Goal: Information Seeking & Learning: Check status

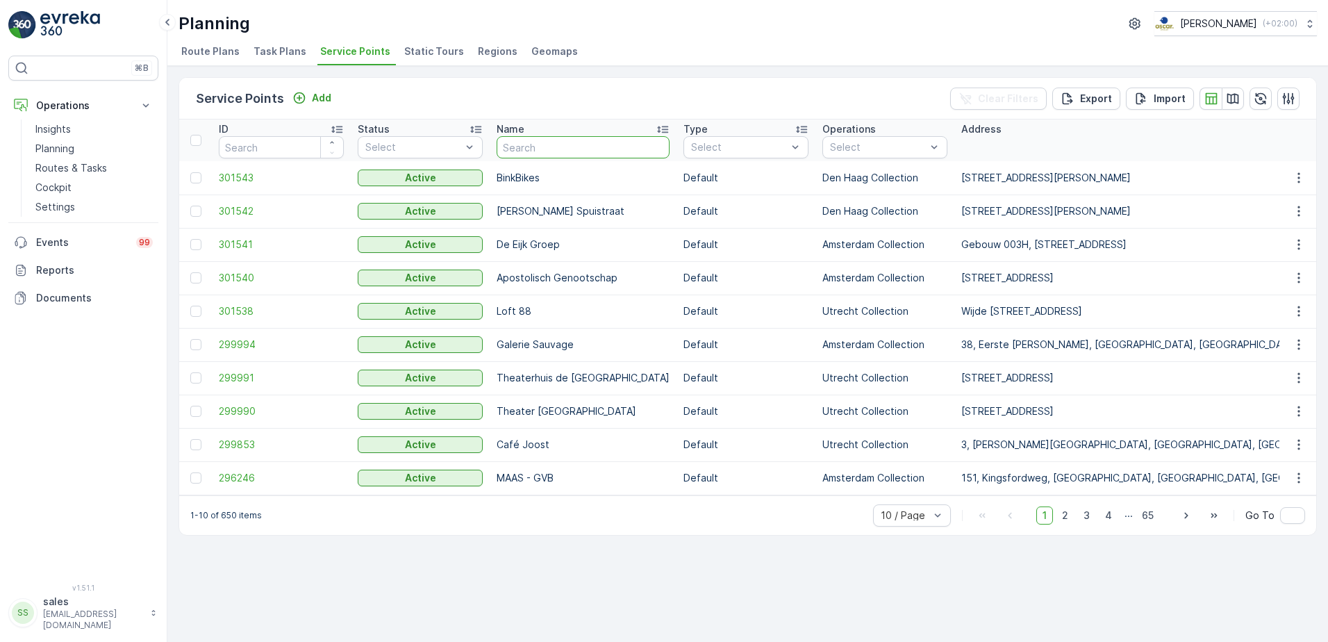
click at [577, 149] on input "text" at bounding box center [583, 147] width 173 height 22
type input "club claa"
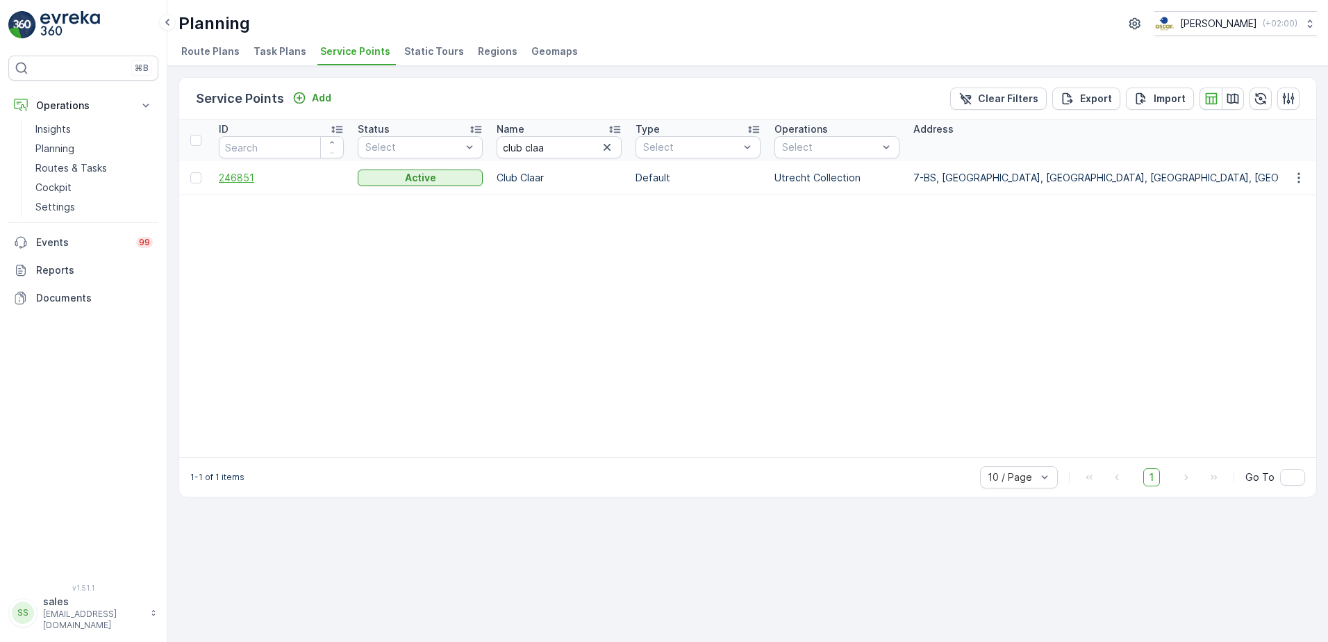
click at [240, 181] on span "246851" at bounding box center [281, 178] width 125 height 14
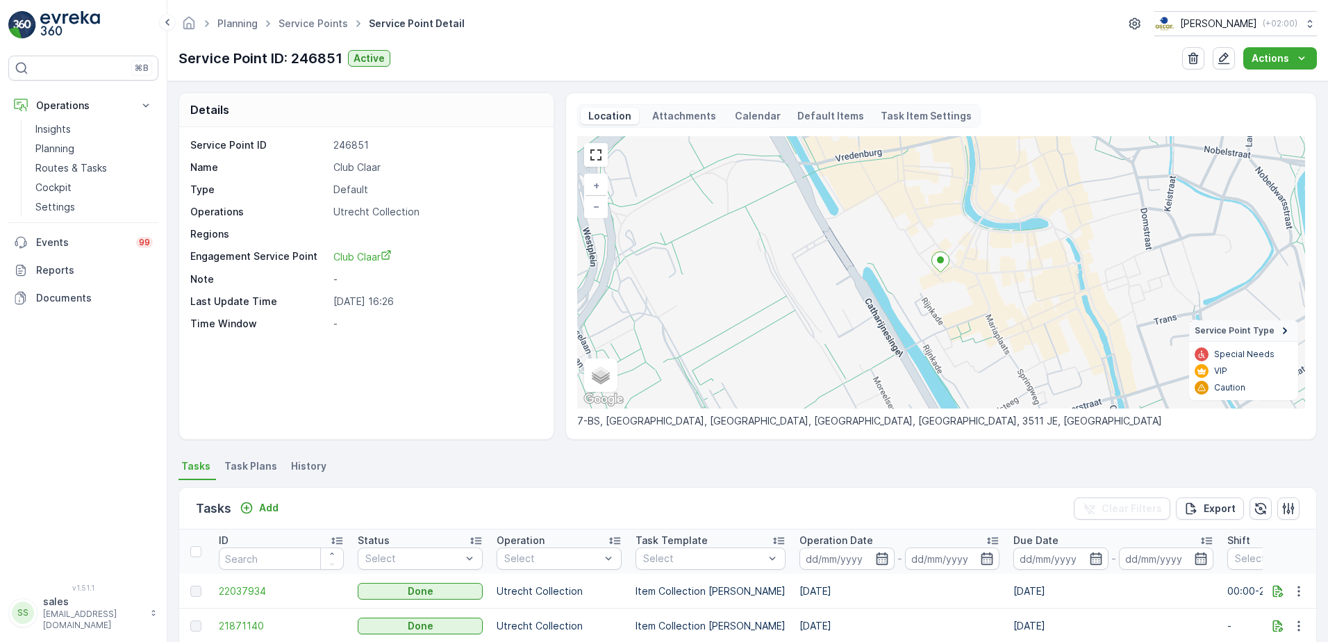
click at [872, 76] on div "Planning Service Points Service Point Detail [PERSON_NAME] ( +02:00 ) Service P…" at bounding box center [747, 40] width 1161 height 81
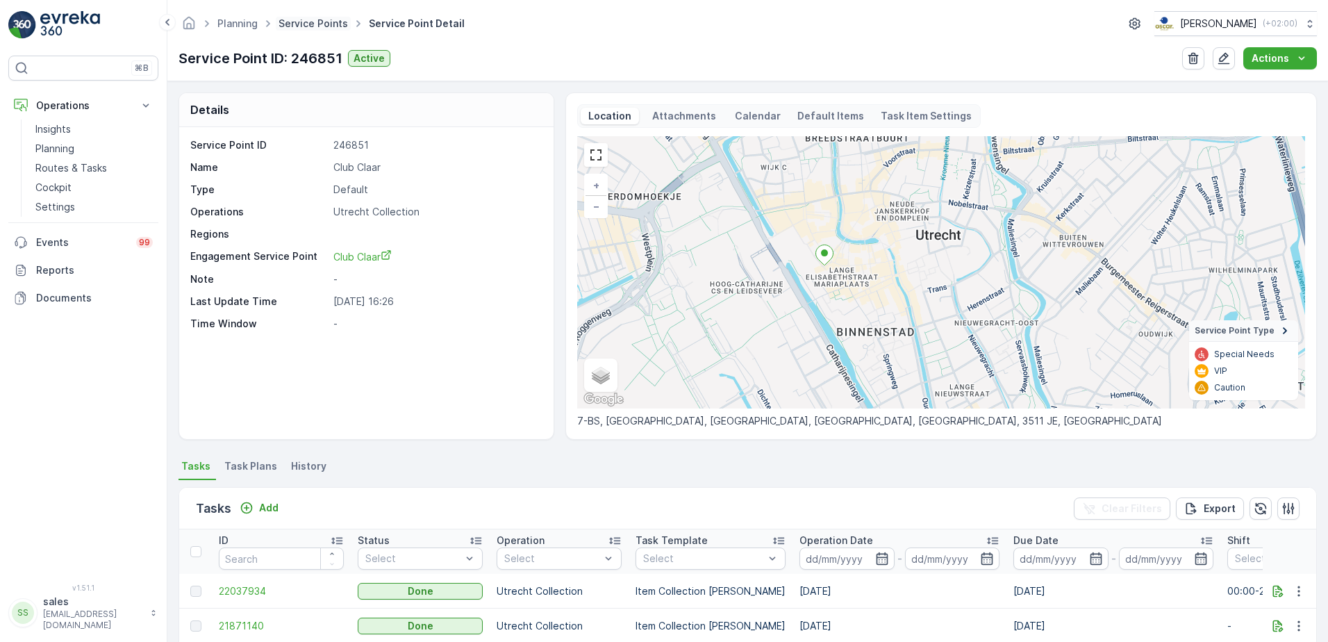
click at [327, 27] on link "Service Points" at bounding box center [313, 23] width 69 height 12
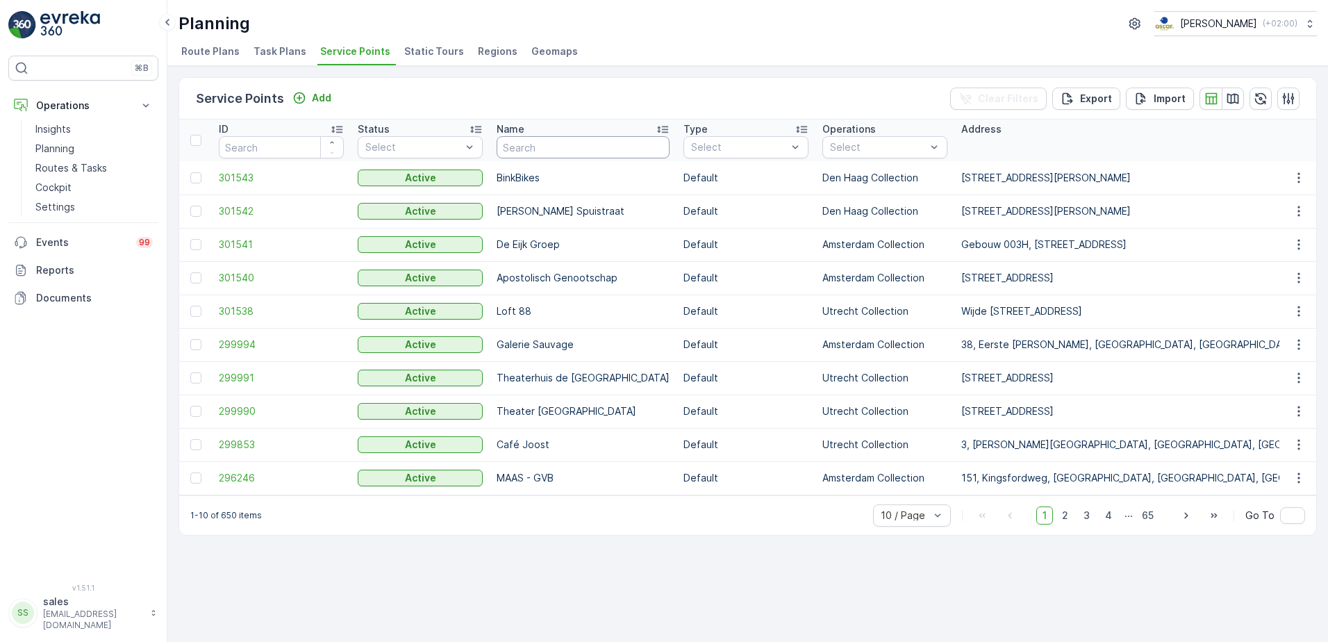
click at [545, 155] on input "text" at bounding box center [583, 147] width 173 height 22
type input "universiteits"
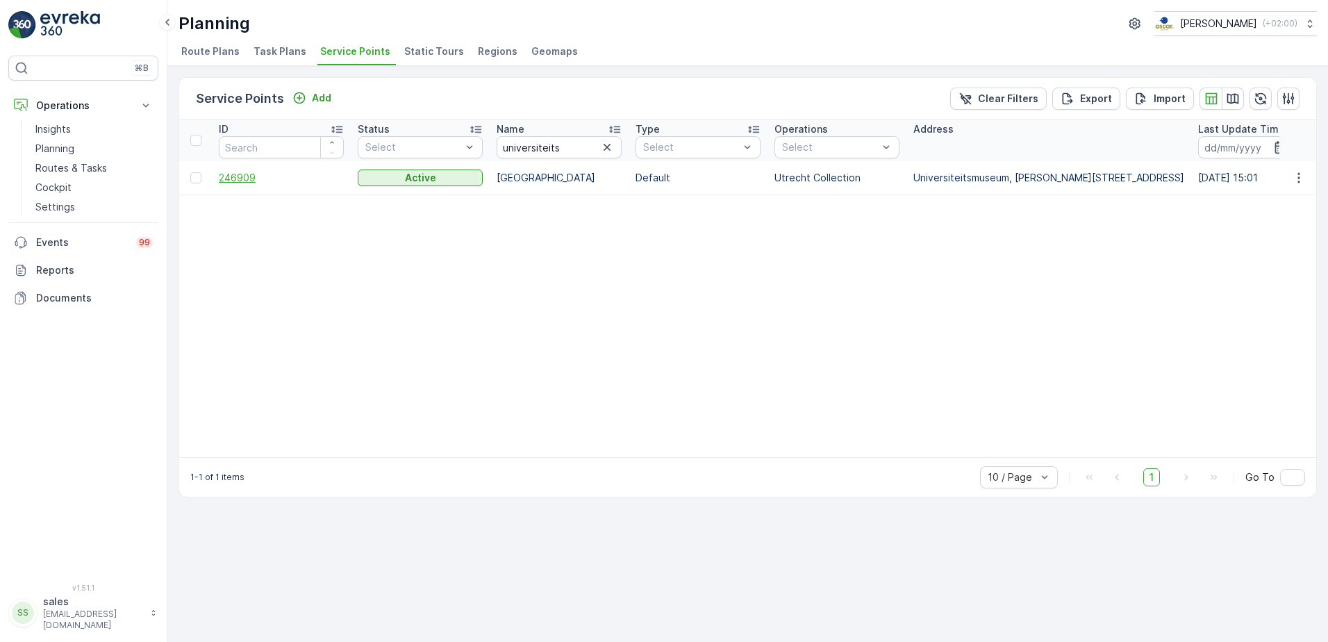
click at [251, 176] on span "246909" at bounding box center [281, 178] width 125 height 14
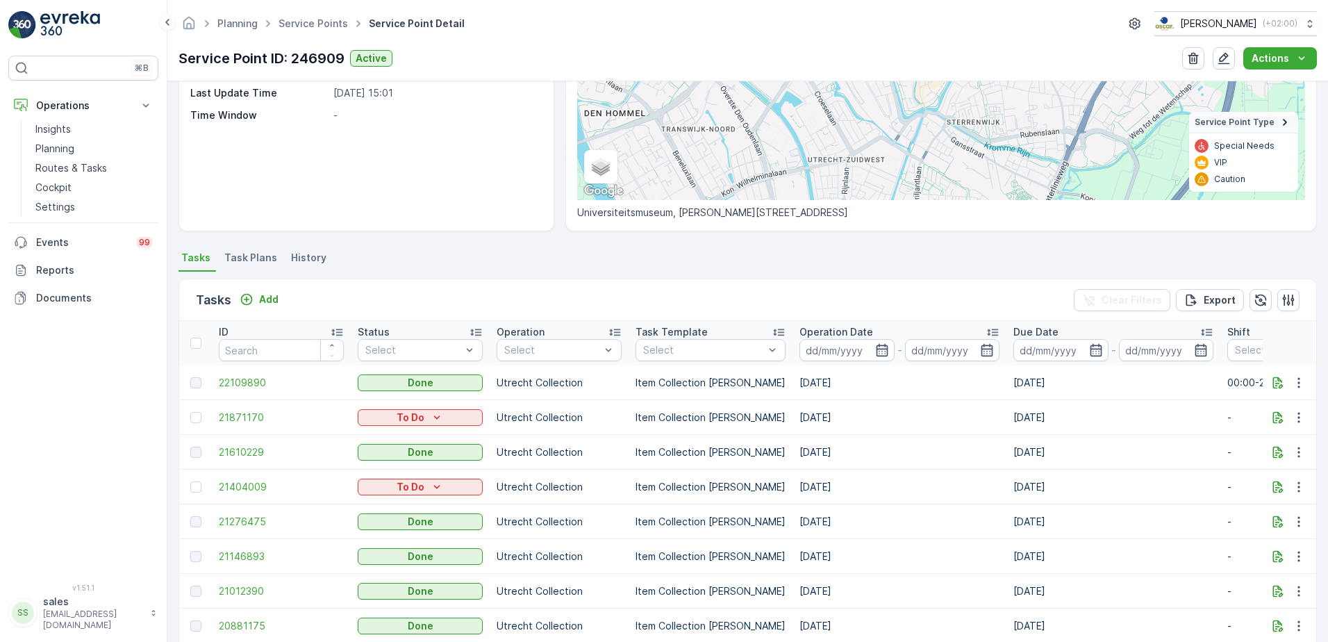
scroll to position [347, 0]
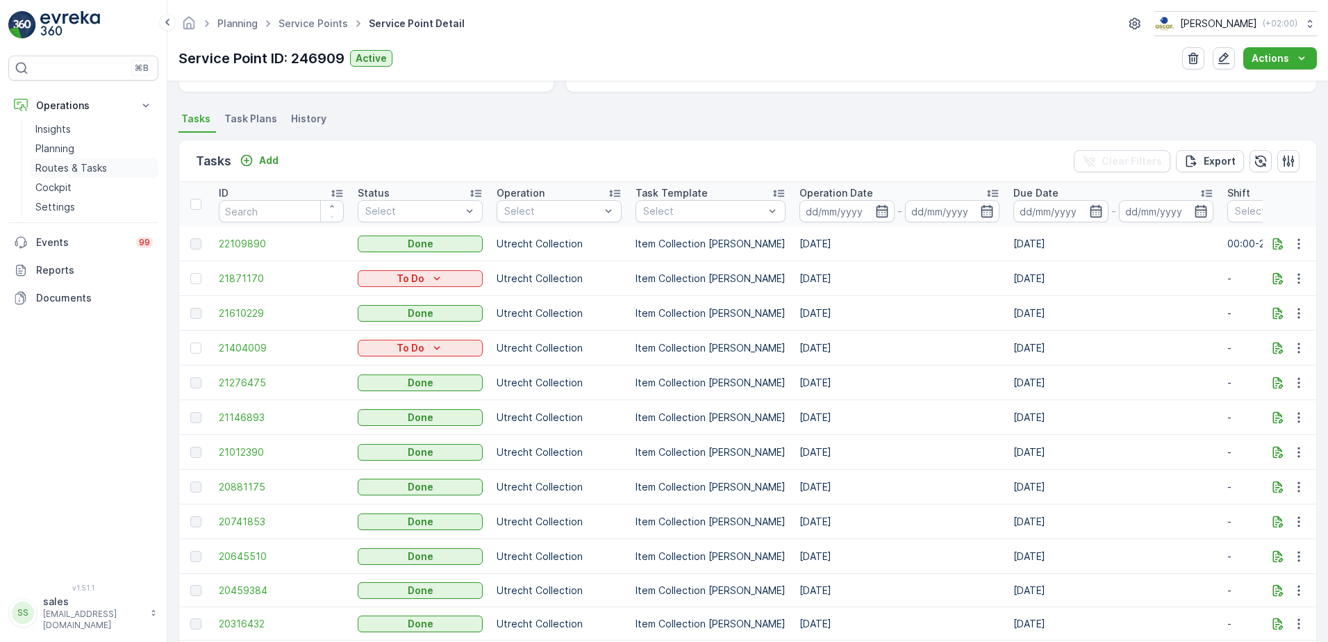
click at [56, 166] on p "Routes & Tasks" at bounding box center [71, 168] width 72 height 14
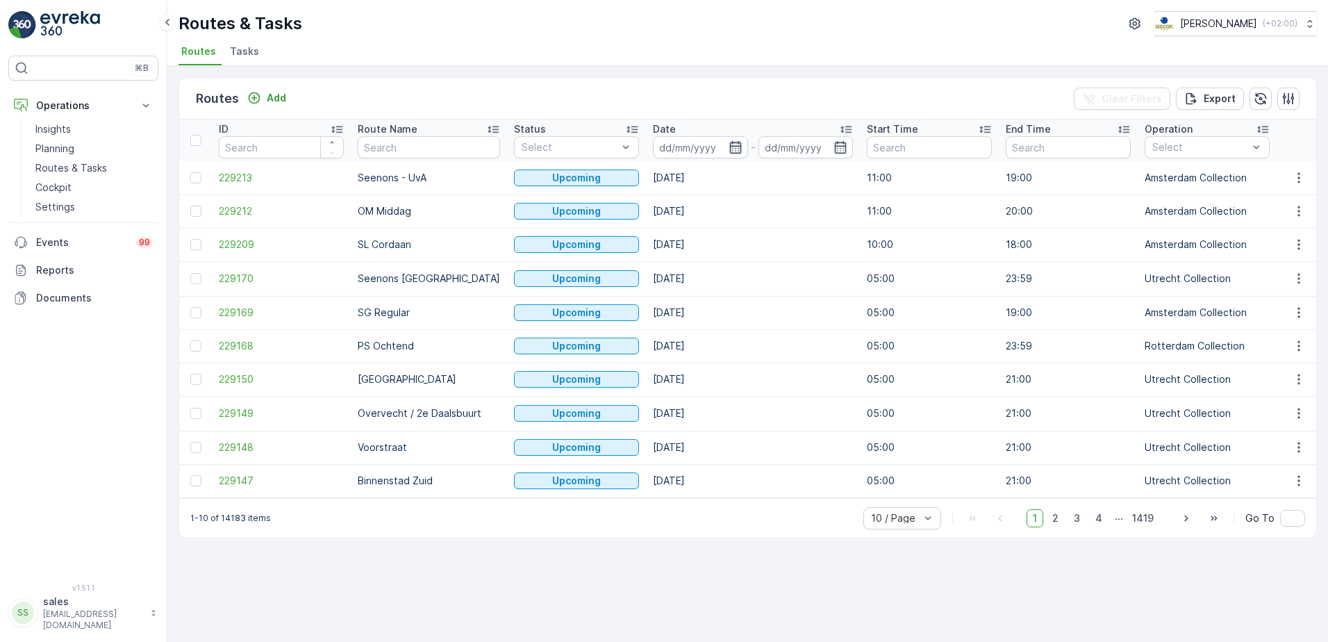
click at [729, 148] on icon "button" at bounding box center [736, 147] width 14 height 14
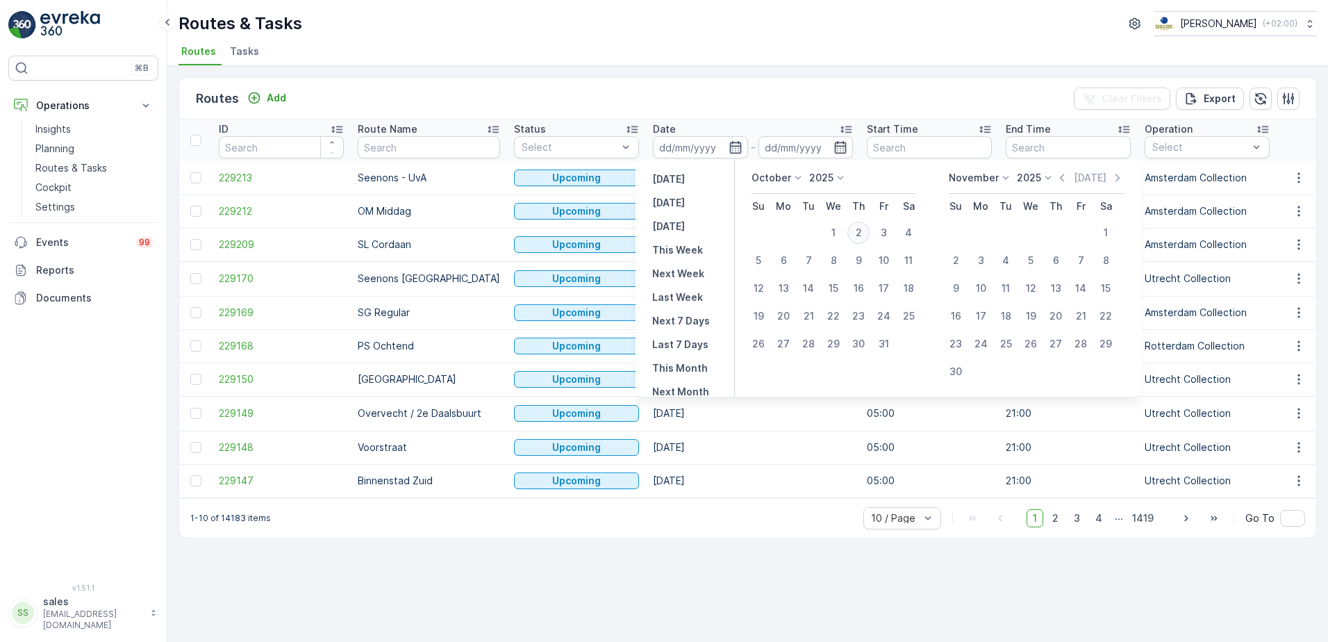
click at [855, 233] on div "2" at bounding box center [858, 233] width 22 height 22
type input "[DATE]"
click at [834, 151] on icon "button" at bounding box center [841, 147] width 14 height 14
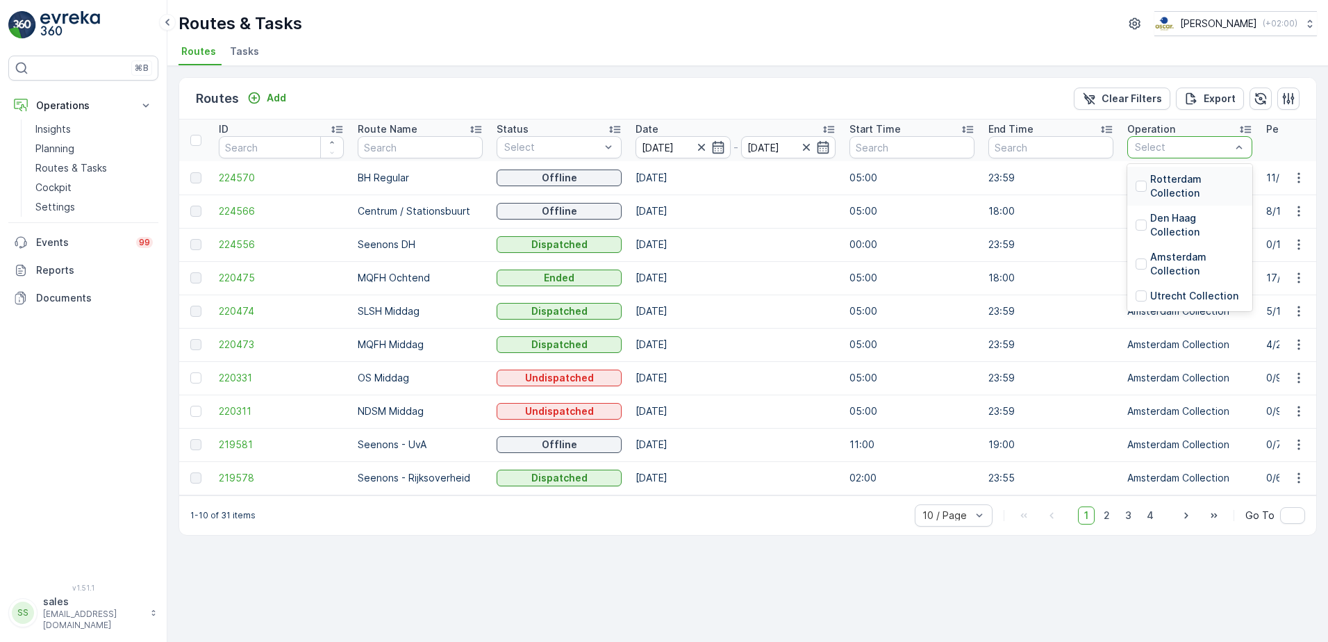
click at [1196, 140] on div "Select" at bounding box center [1189, 147] width 125 height 22
click at [1168, 290] on p "Utrecht Collection" at bounding box center [1194, 296] width 88 height 14
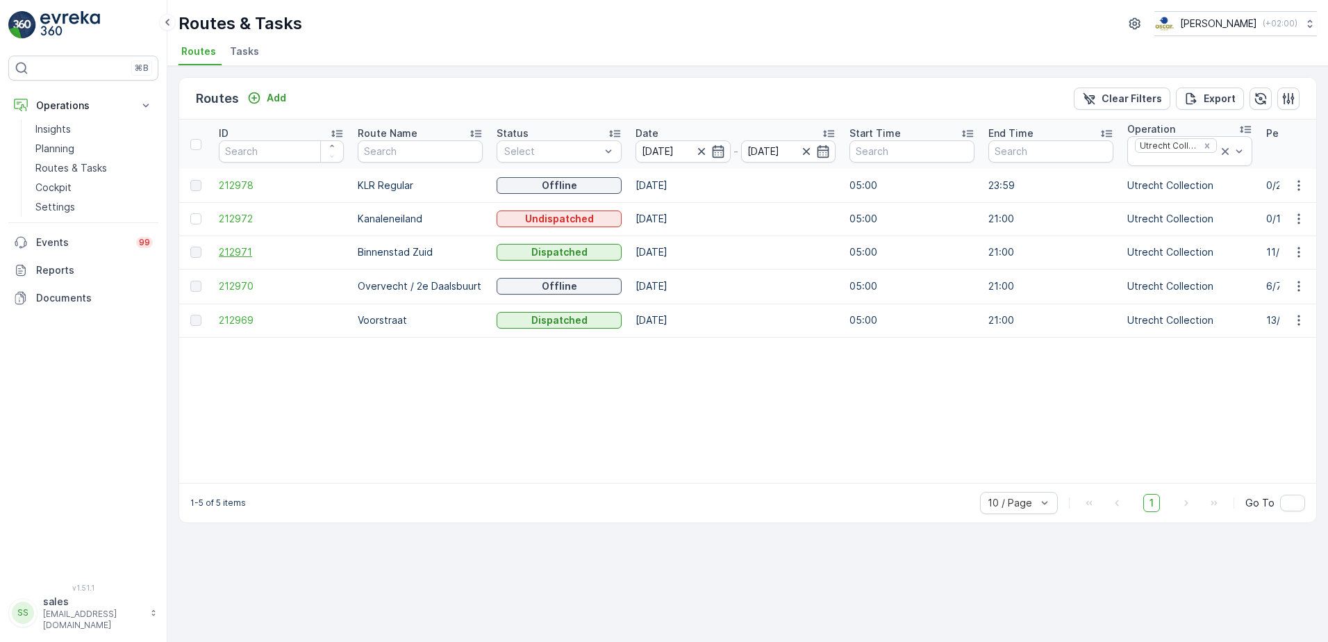
click at [222, 251] on span "212971" at bounding box center [281, 252] width 125 height 14
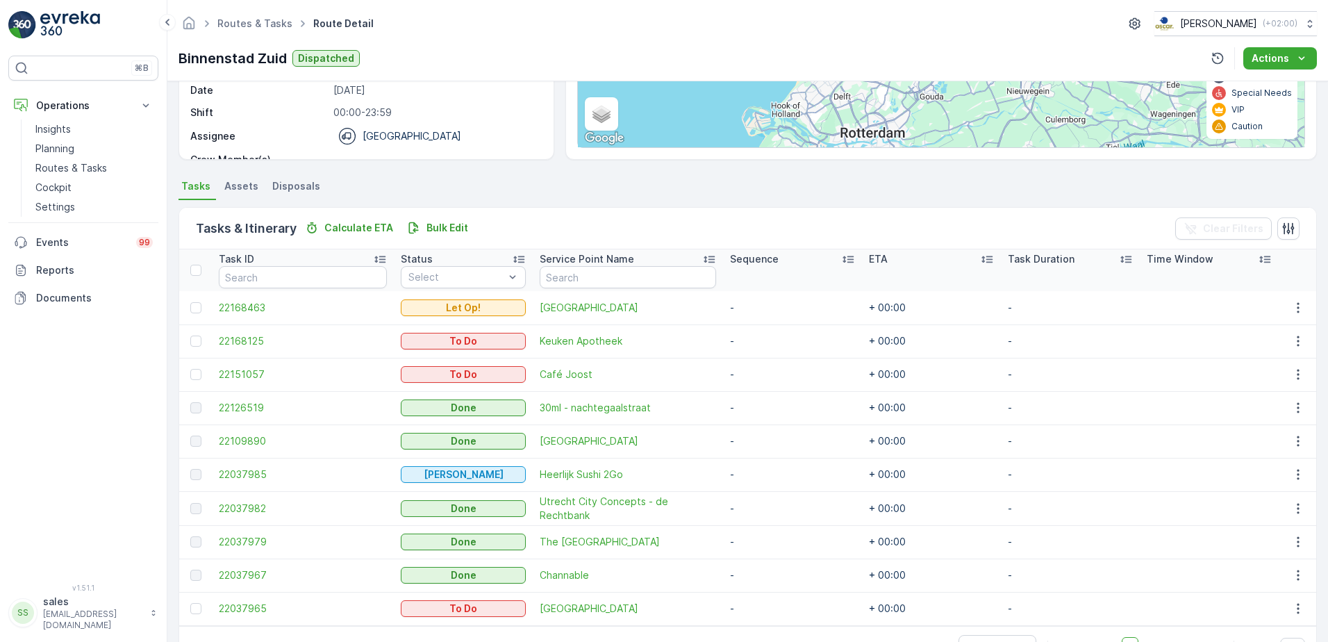
scroll to position [252, 0]
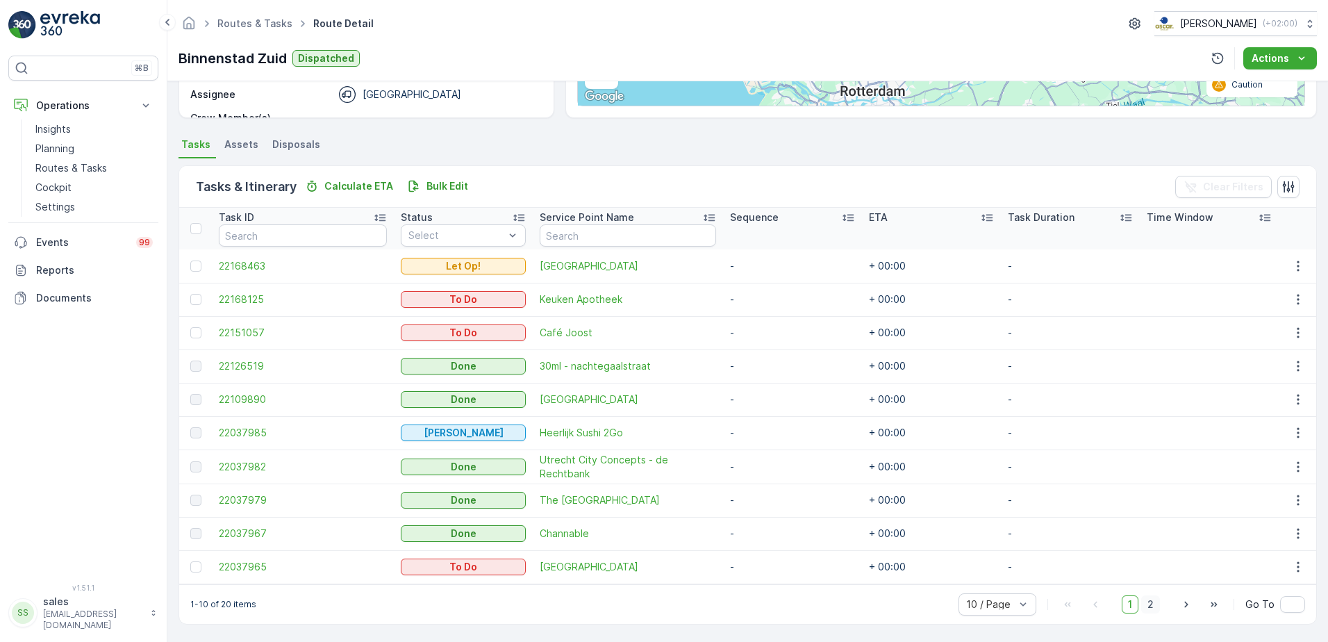
click at [1154, 606] on span "2" at bounding box center [1150, 604] width 19 height 18
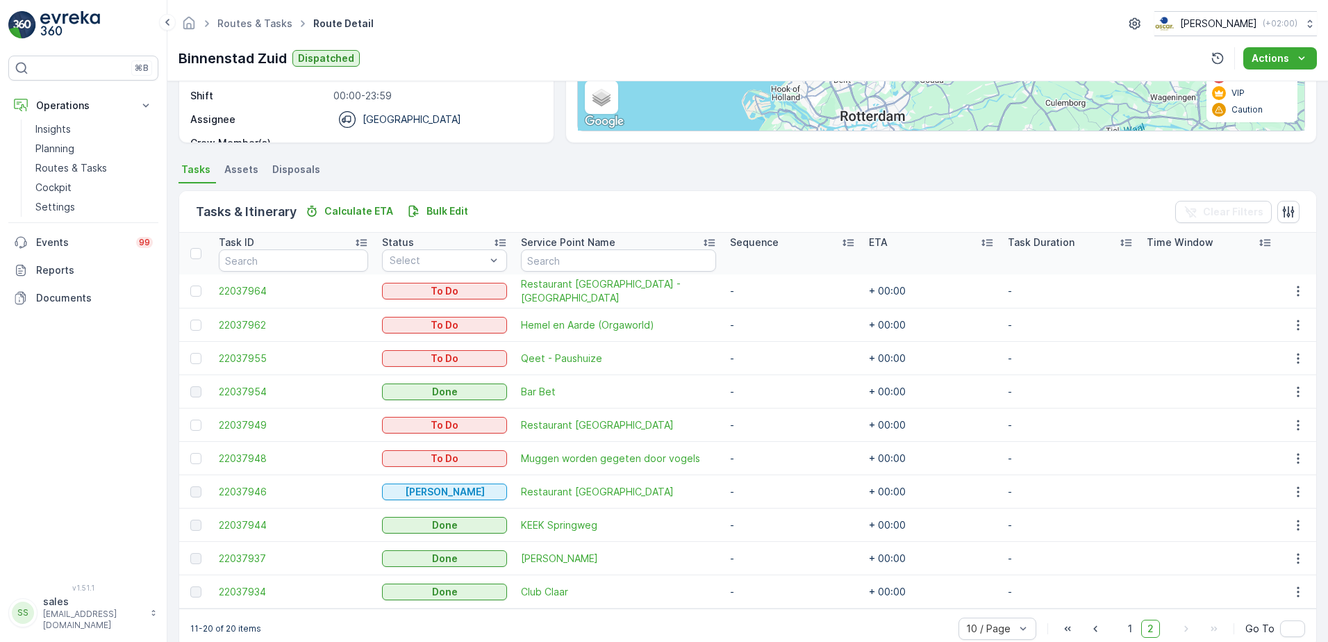
scroll to position [252, 0]
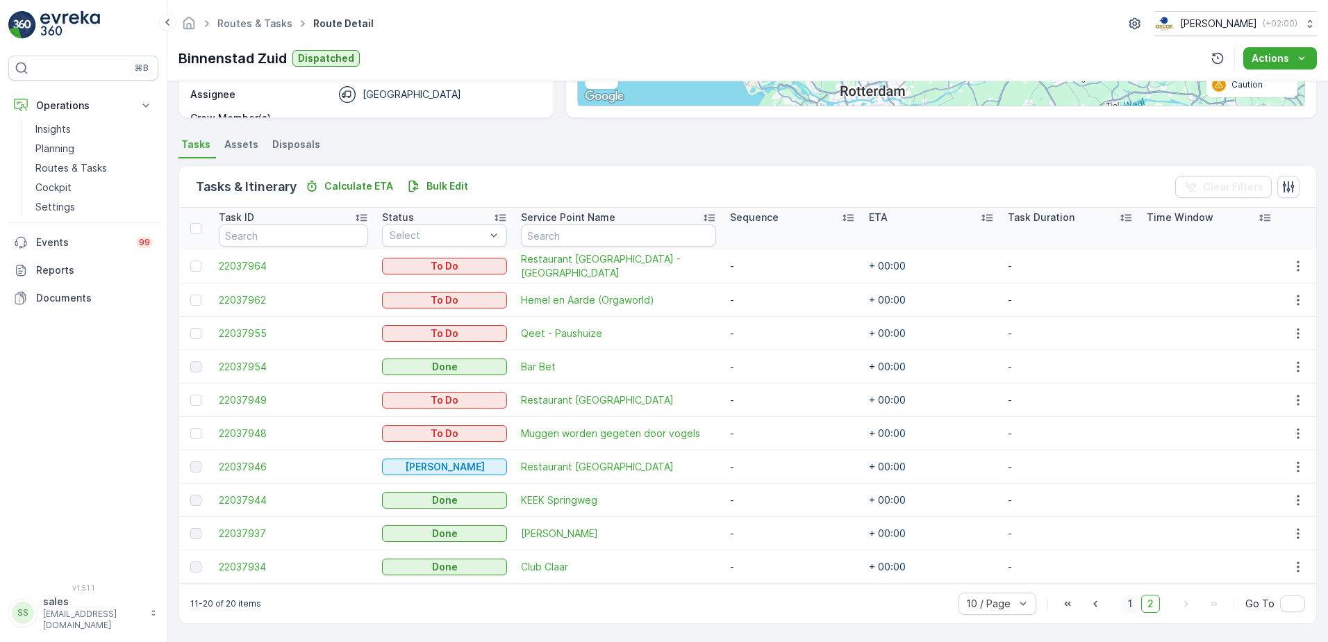
click at [1128, 609] on span "1" at bounding box center [1130, 604] width 17 height 18
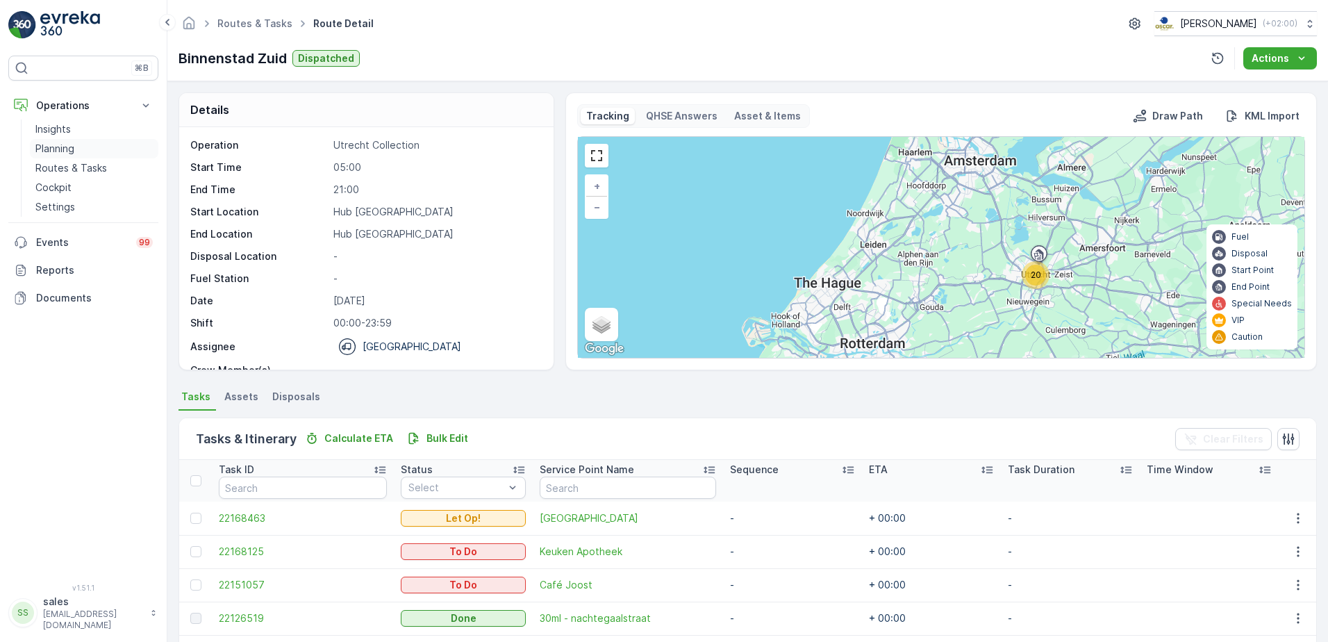
click at [50, 148] on p "Planning" at bounding box center [54, 149] width 39 height 14
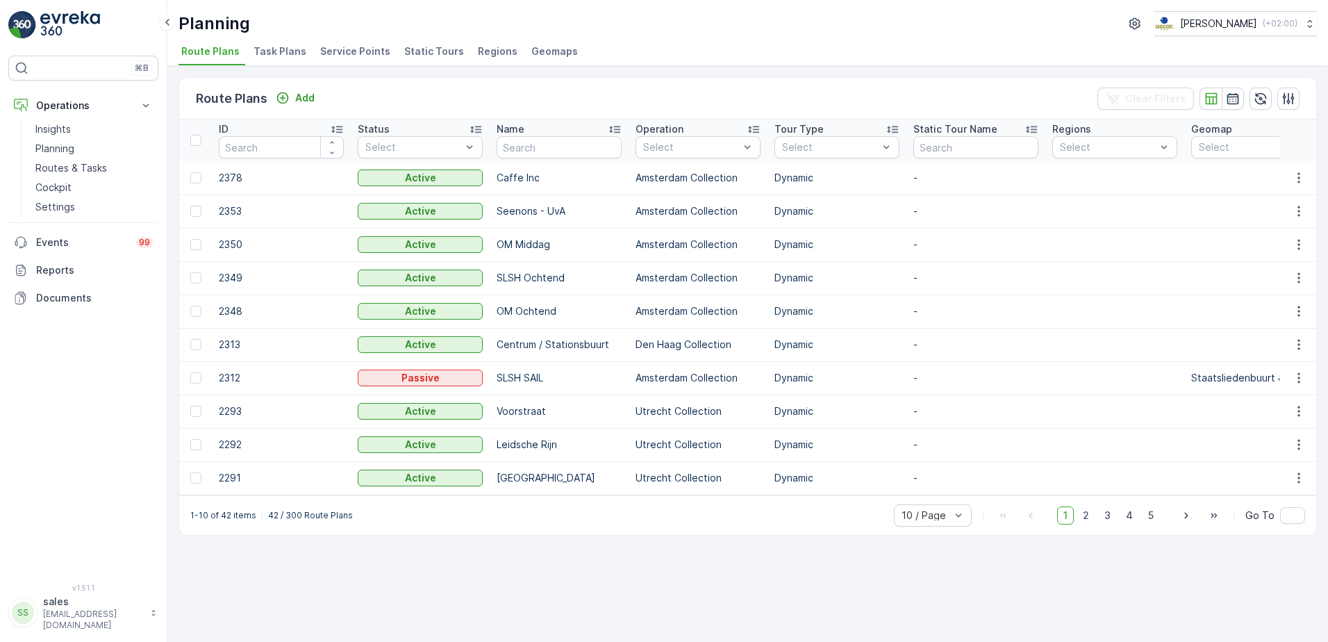
click at [372, 46] on span "Service Points" at bounding box center [355, 51] width 70 height 14
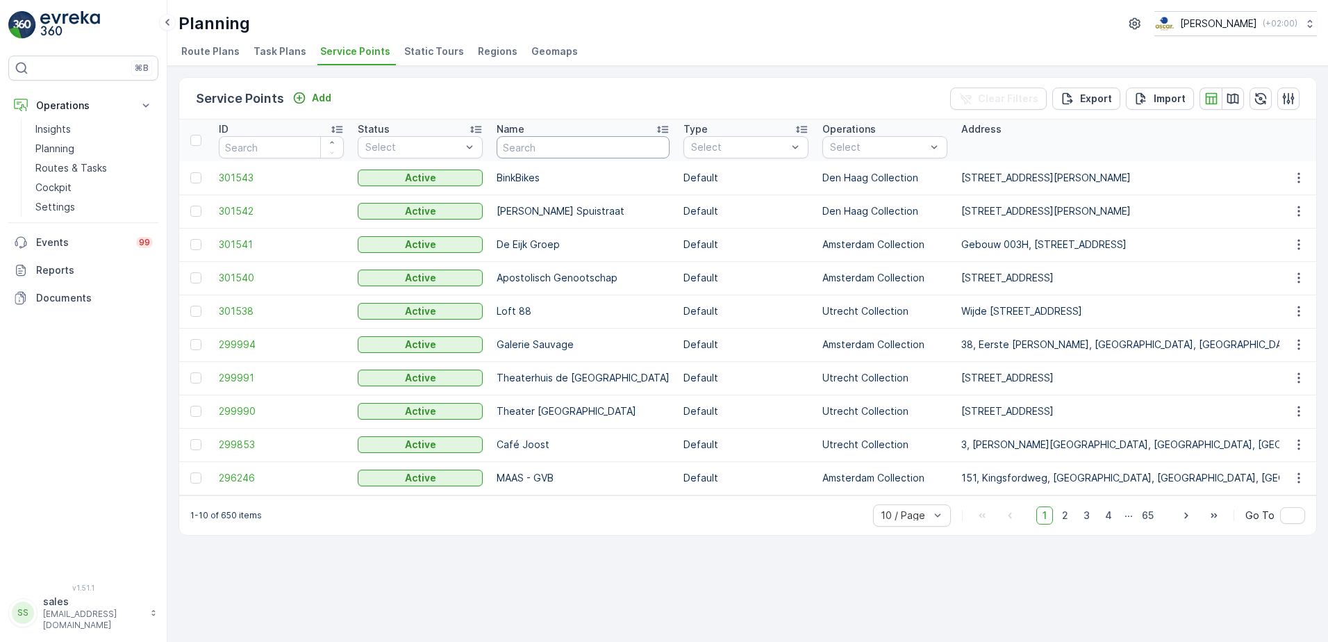
click at [549, 143] on input "text" at bounding box center [583, 147] width 173 height 22
type input "cope"
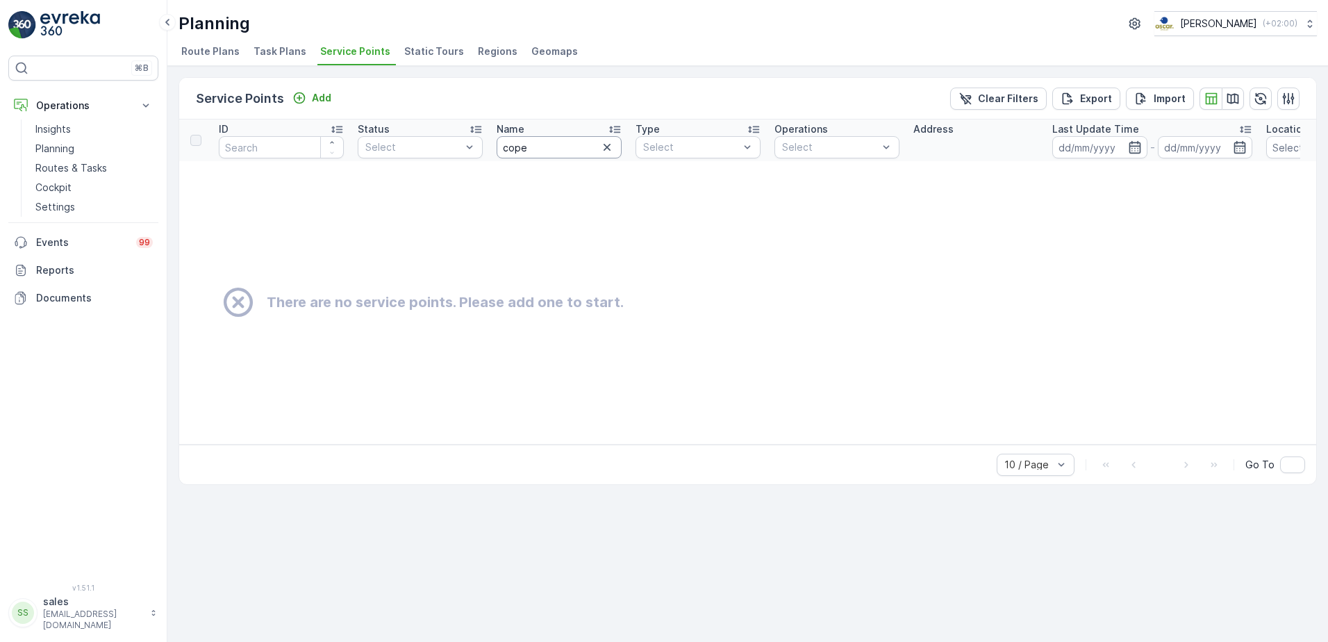
click at [549, 143] on input "cope" at bounding box center [559, 147] width 125 height 22
type input "copp"
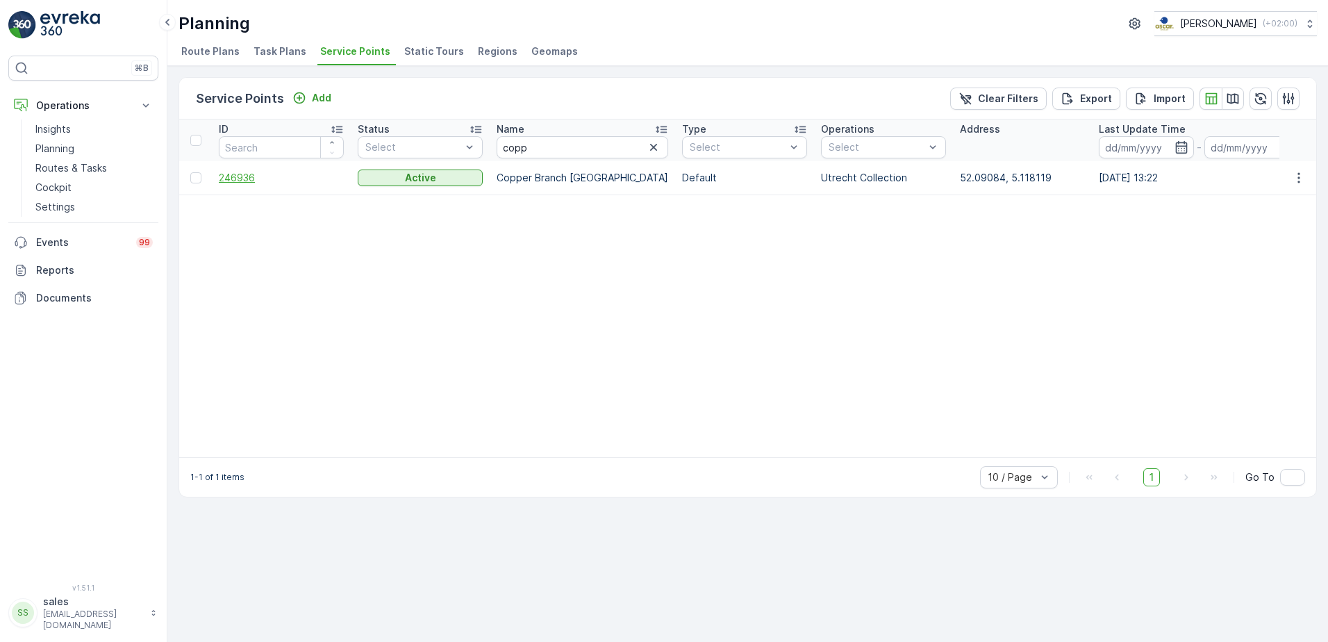
click at [244, 181] on span "246936" at bounding box center [281, 178] width 125 height 14
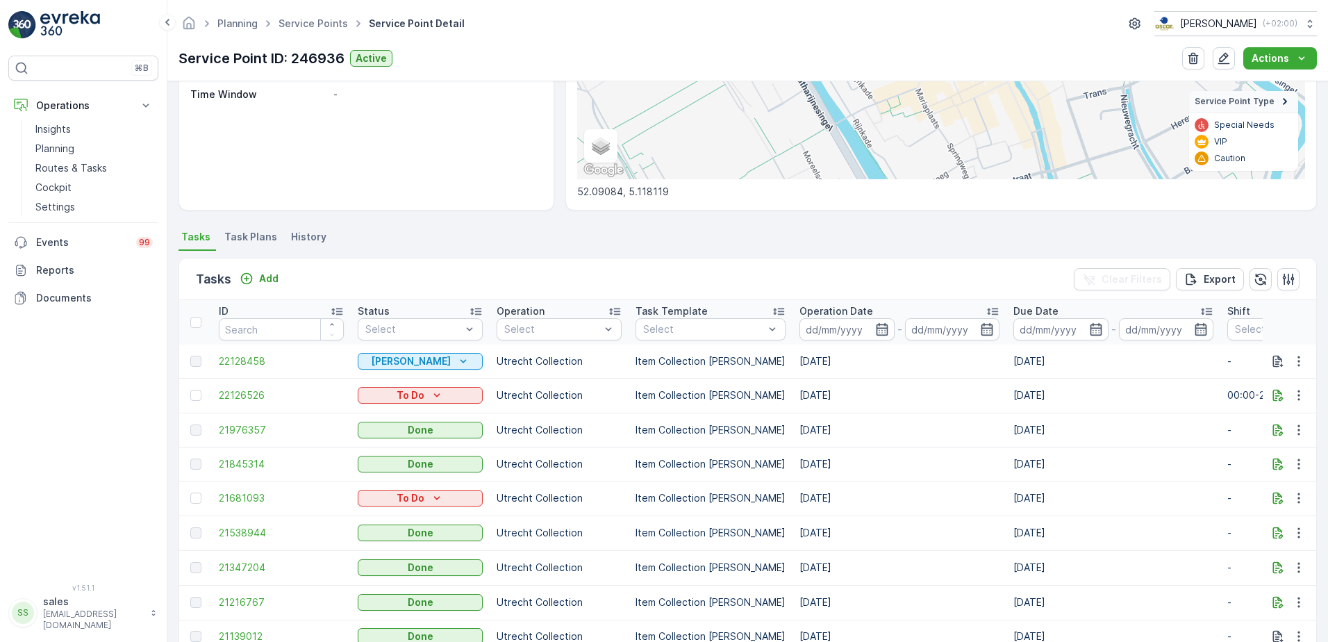
scroll to position [69, 0]
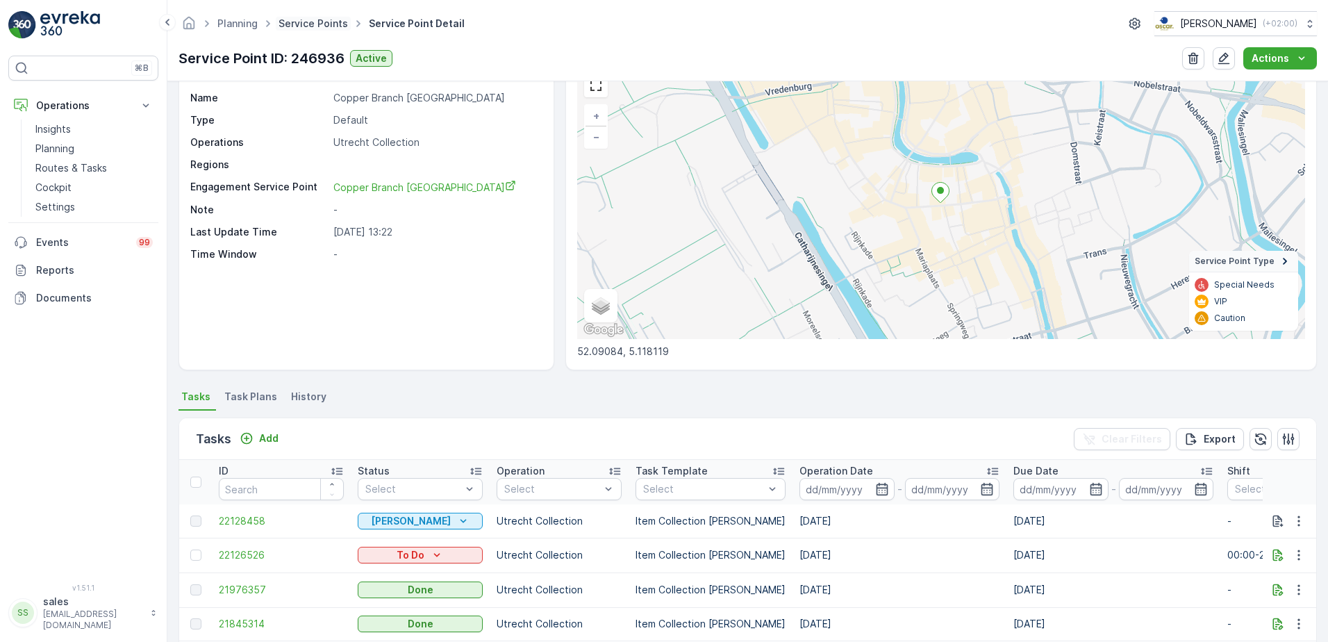
click at [295, 24] on link "Service Points" at bounding box center [313, 23] width 69 height 12
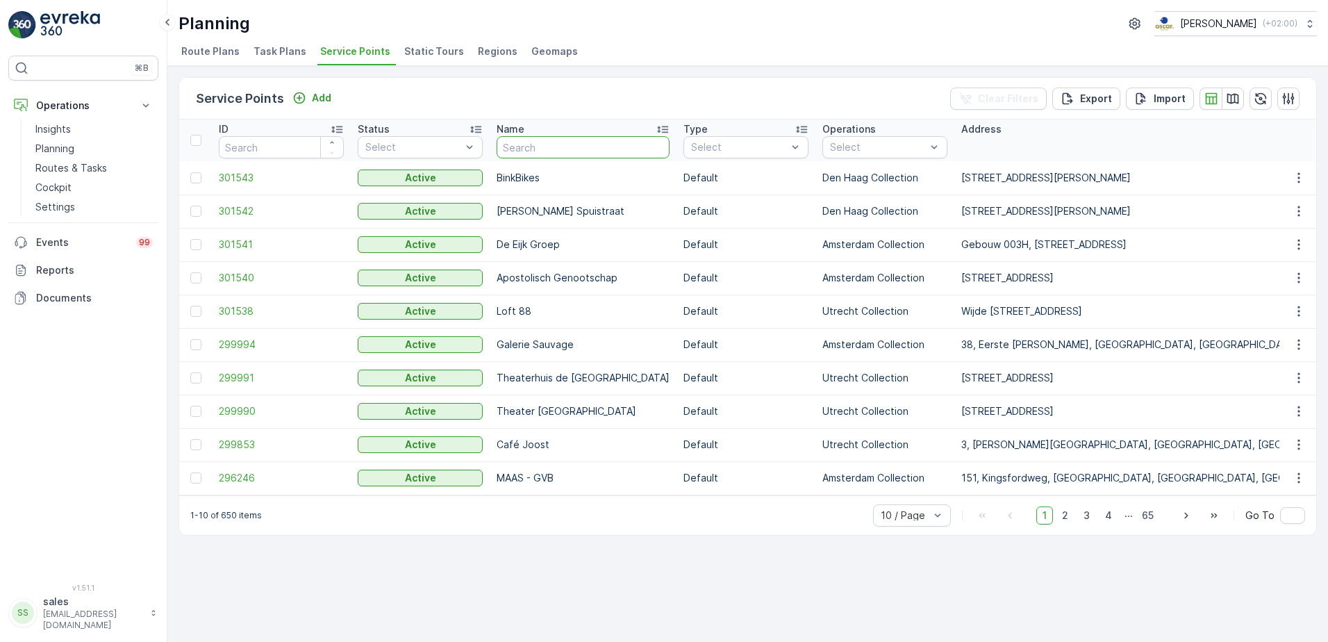
click at [561, 147] on input "text" at bounding box center [583, 147] width 173 height 22
type input "zizo"
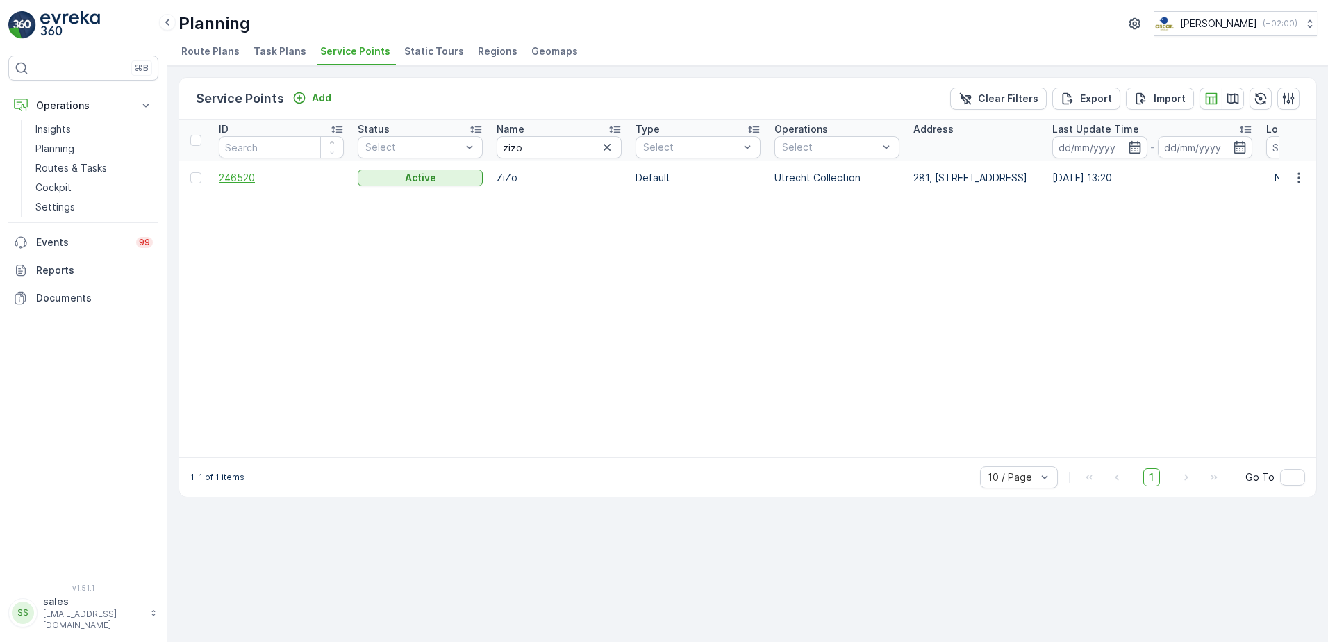
click at [241, 179] on span "246520" at bounding box center [281, 178] width 125 height 14
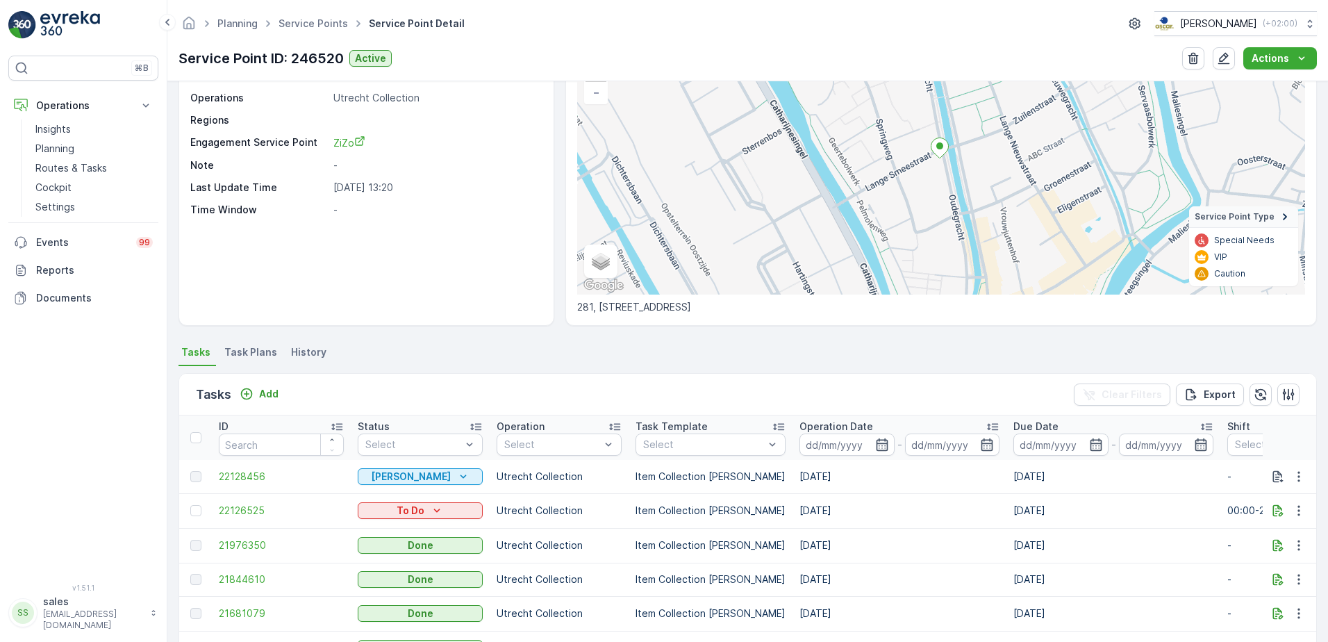
scroll to position [139, 0]
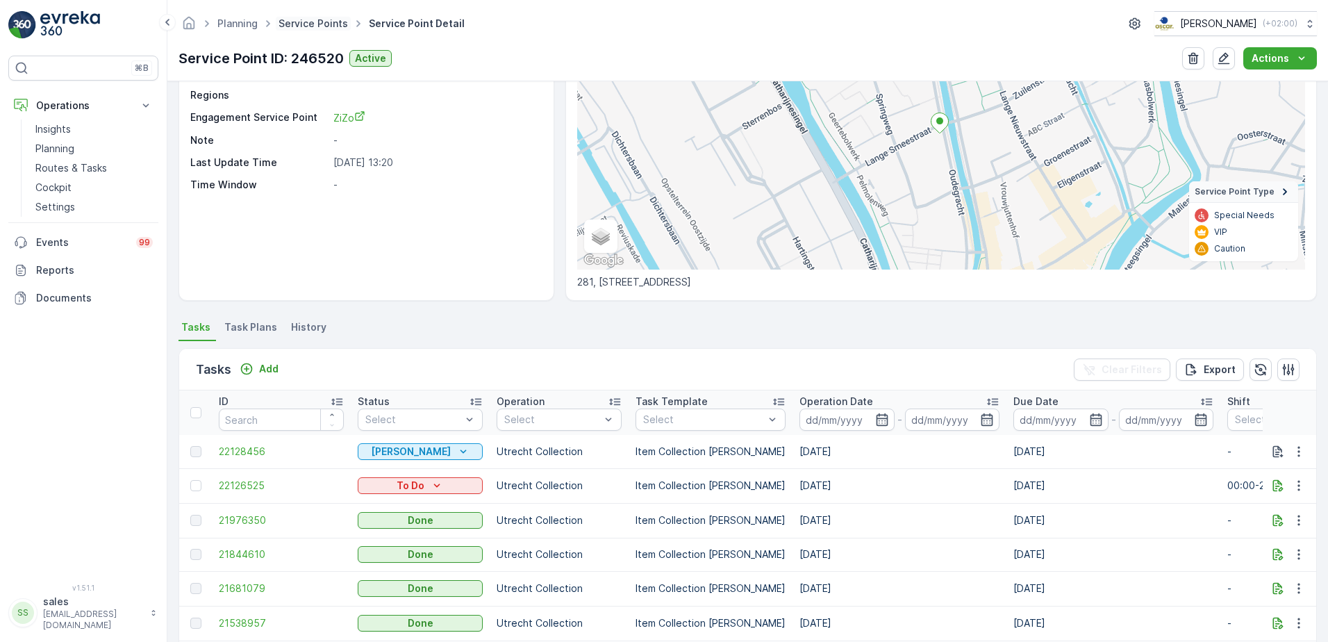
click at [311, 25] on link "Service Points" at bounding box center [313, 23] width 69 height 12
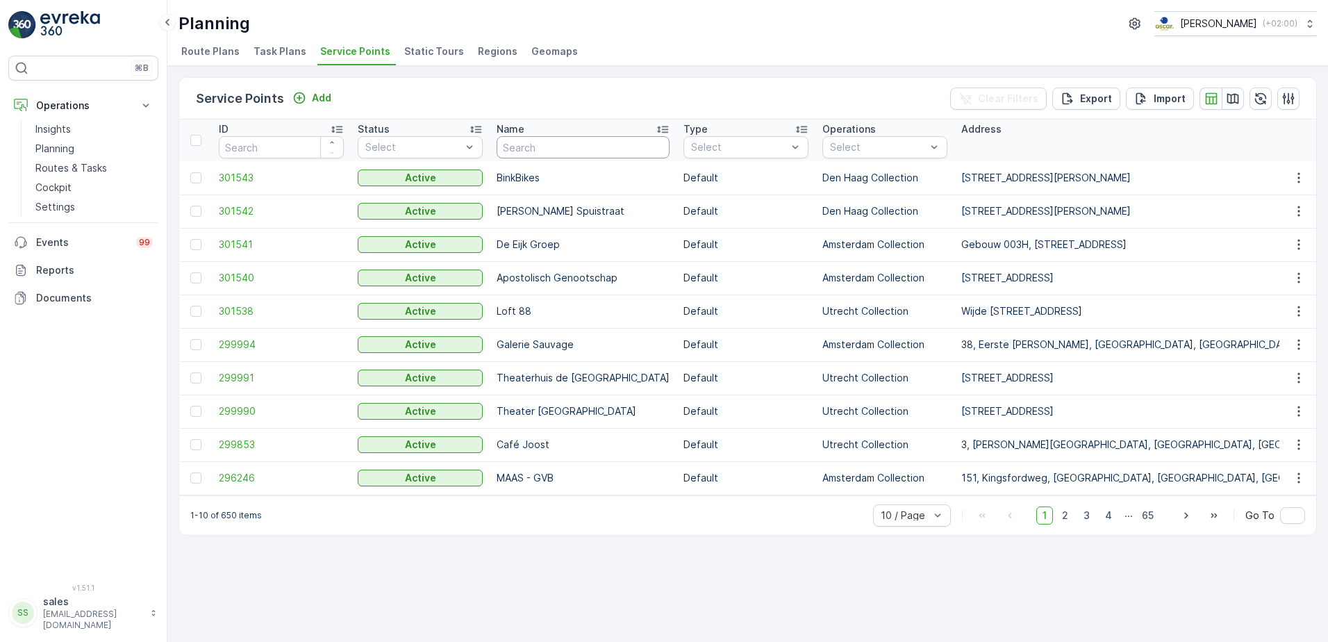
click at [506, 147] on input "text" at bounding box center [583, 147] width 173 height 22
type input "uni"
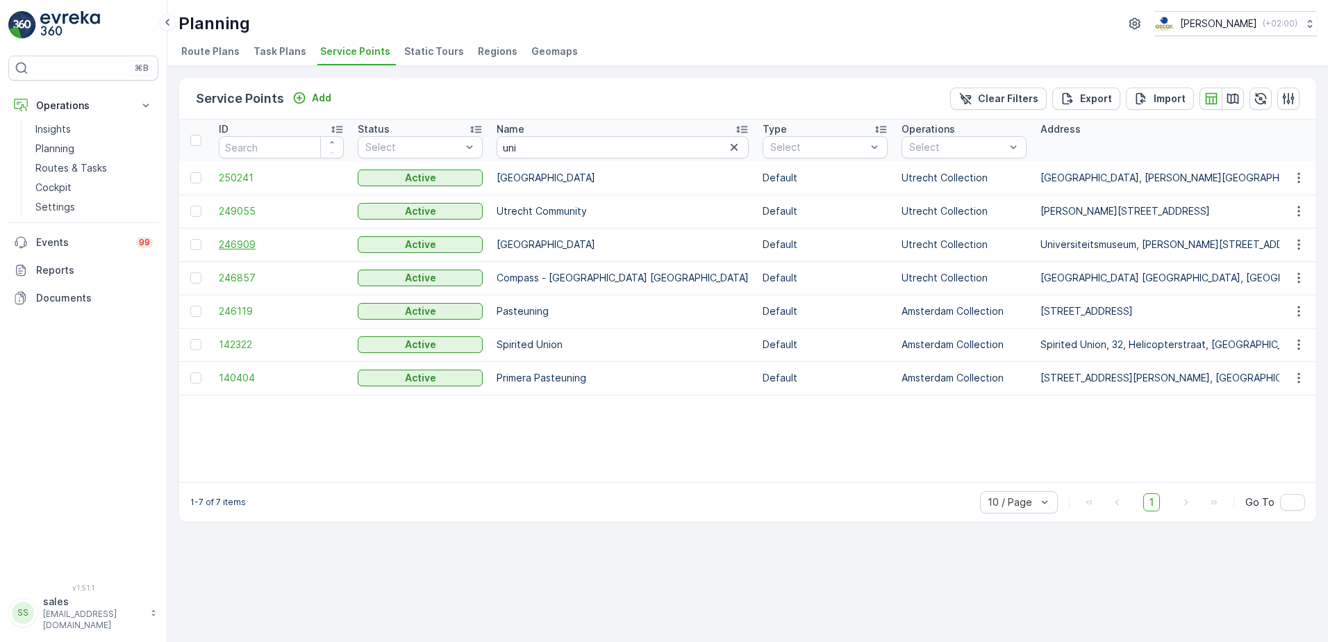
click at [240, 247] on span "246909" at bounding box center [281, 245] width 125 height 14
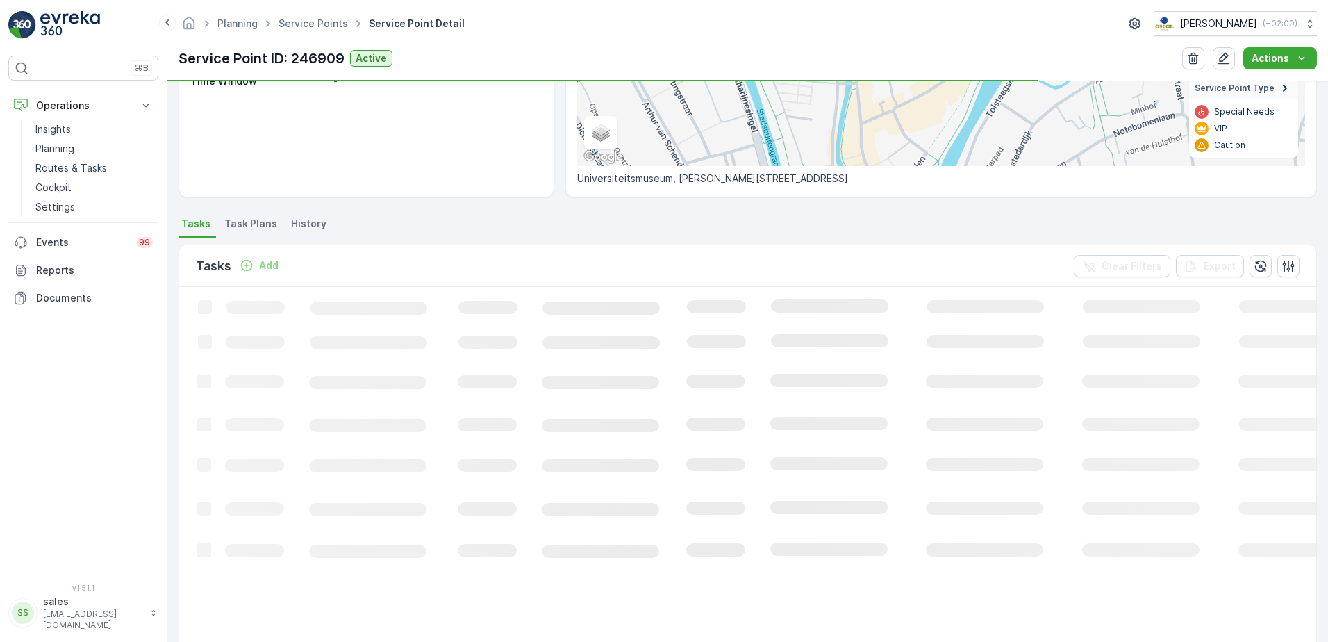
scroll to position [278, 0]
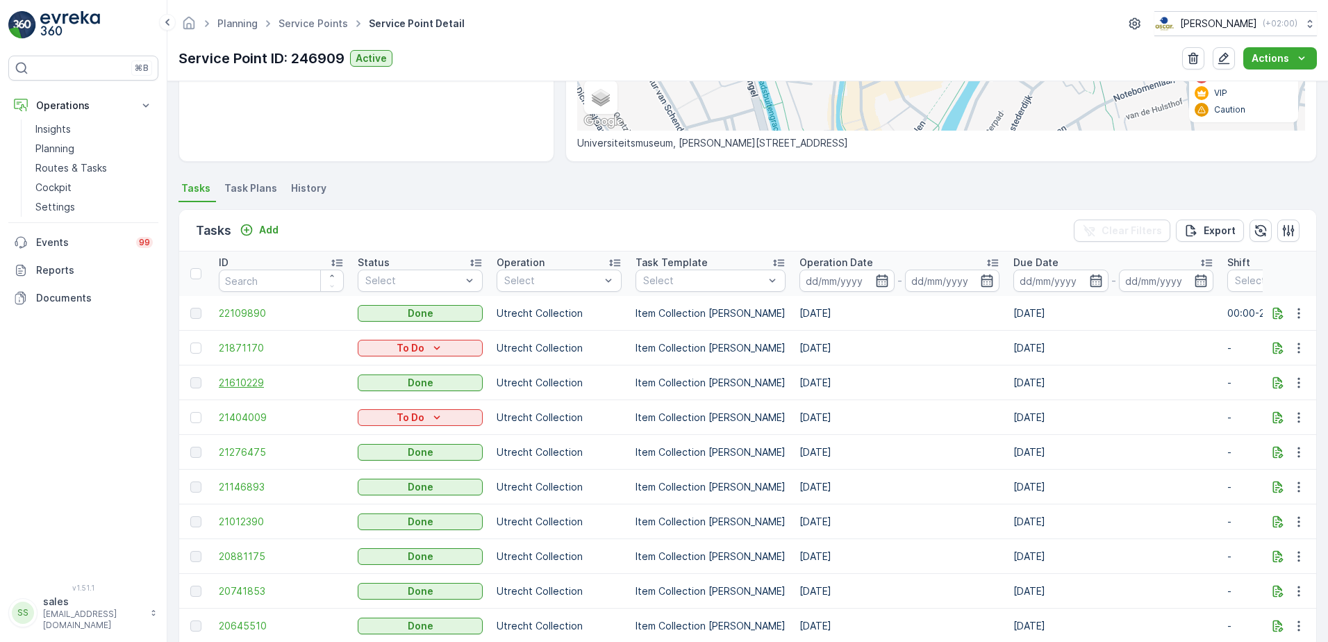
click at [230, 383] on span "21610229" at bounding box center [281, 383] width 125 height 14
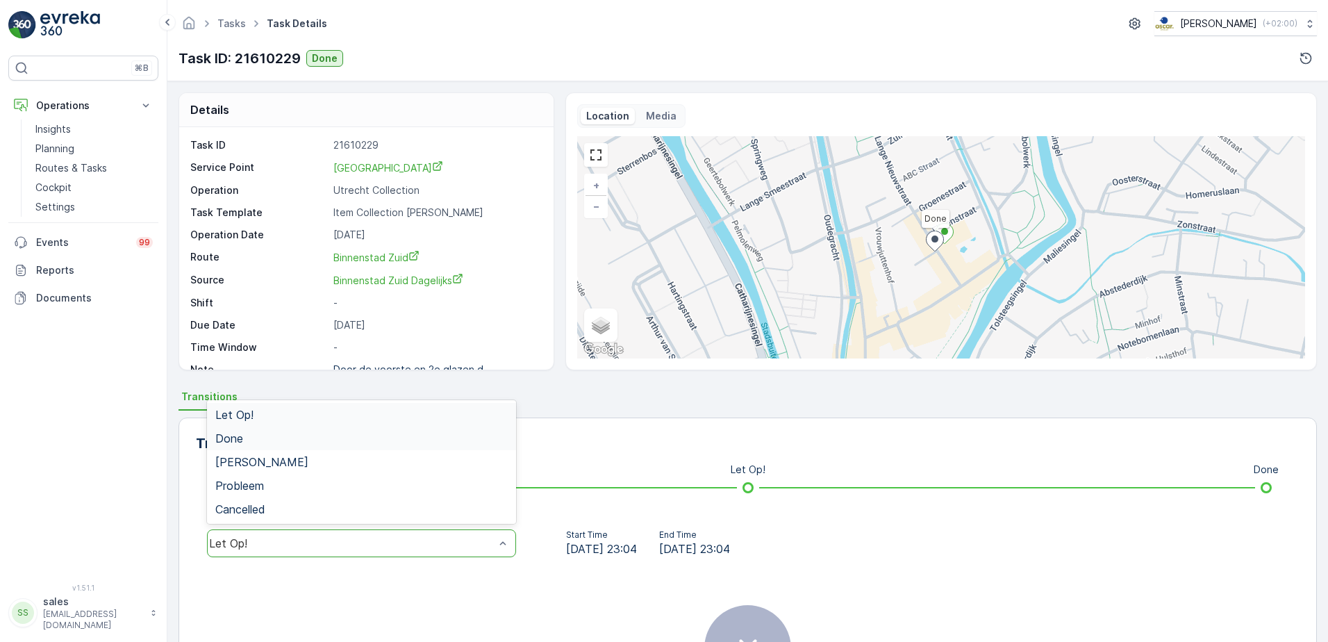
click at [260, 440] on div "Done" at bounding box center [361, 438] width 292 height 13
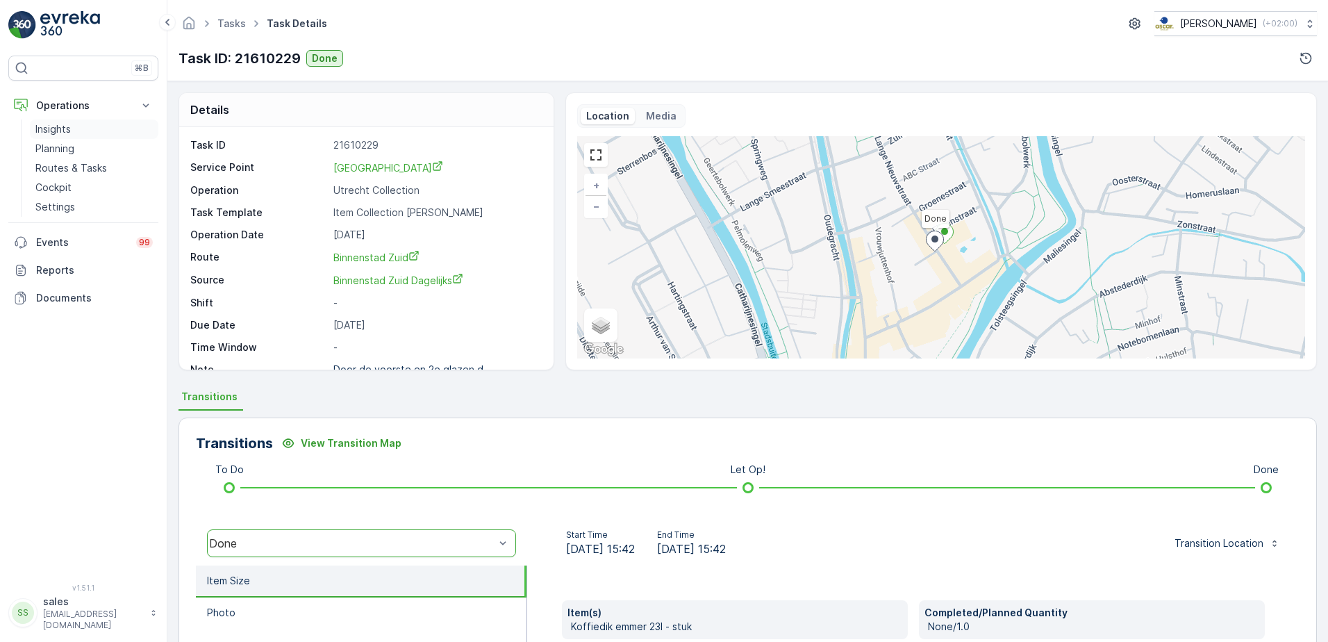
click at [51, 124] on p "Insights" at bounding box center [52, 129] width 35 height 14
